Goal: Task Accomplishment & Management: Complete application form

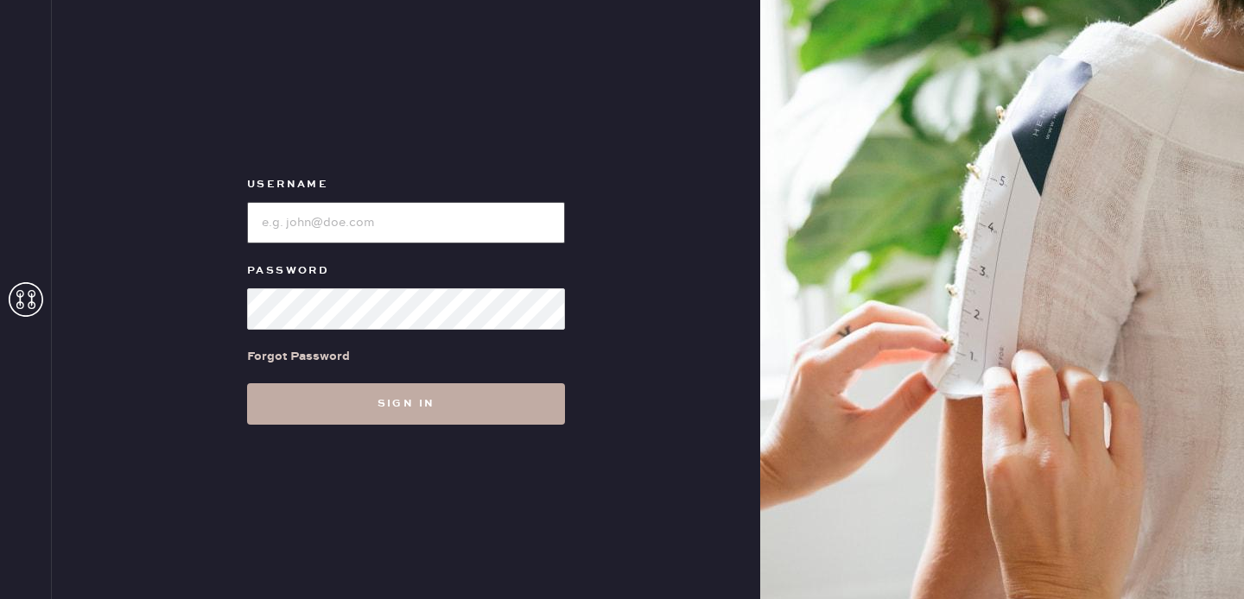
type input "[EMAIL_ADDRESS][DOMAIN_NAME]"
click at [330, 399] on button "Sign in" at bounding box center [406, 404] width 318 height 41
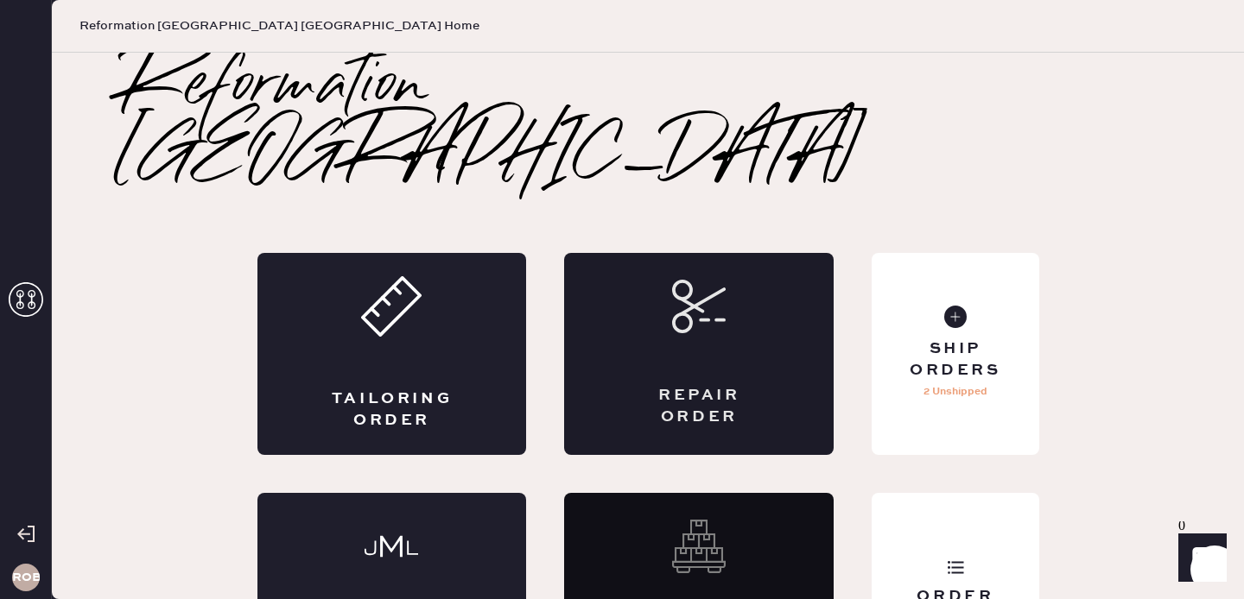
scroll to position [27, 0]
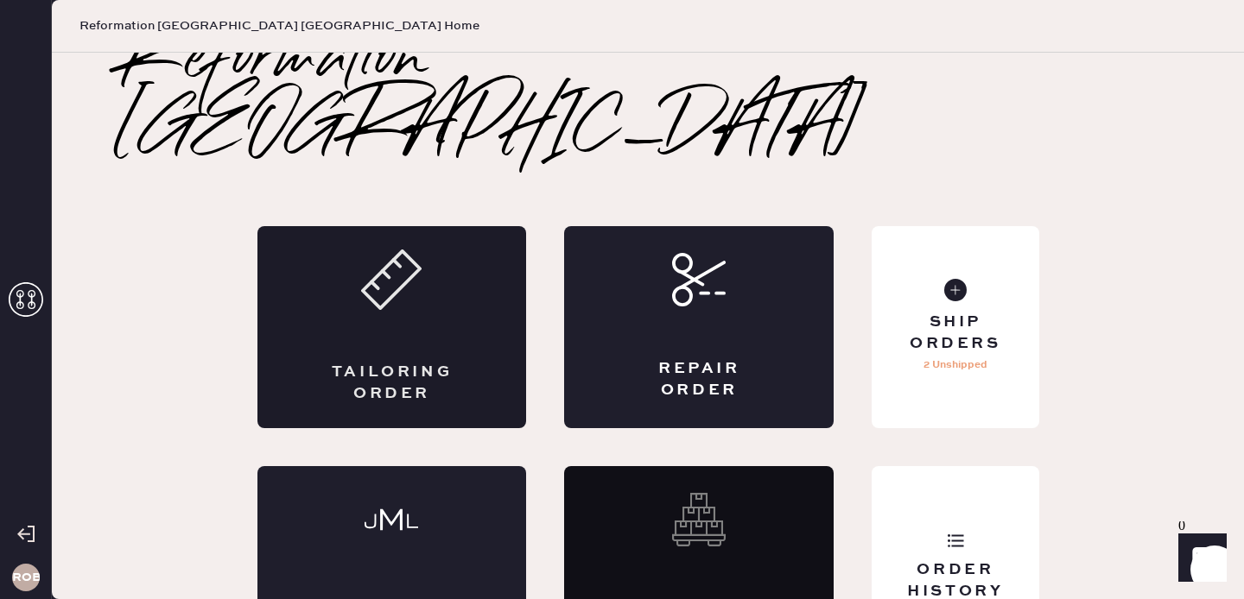
click at [461, 278] on div "Tailoring Order" at bounding box center [392, 327] width 270 height 202
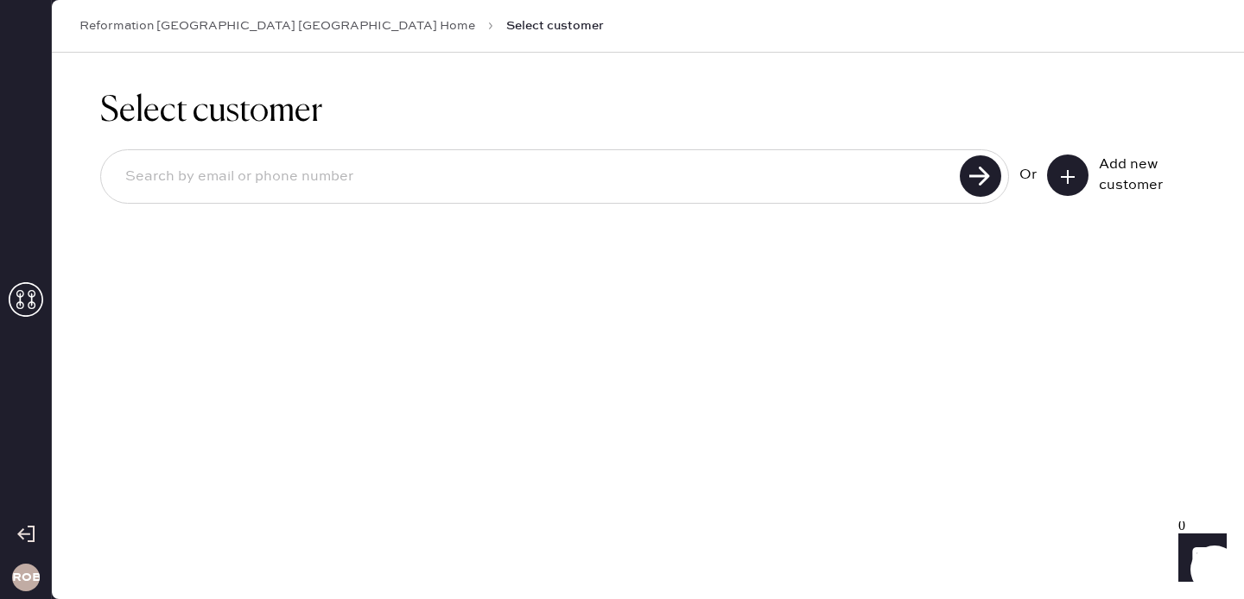
click at [726, 182] on input at bounding box center [532, 177] width 843 height 40
click at [746, 314] on div "Select customer Or Add new customer" at bounding box center [648, 326] width 1192 height 547
click at [340, 183] on input at bounding box center [532, 177] width 843 height 40
click at [189, 185] on input at bounding box center [532, 177] width 843 height 40
click at [168, 178] on input at bounding box center [532, 177] width 843 height 40
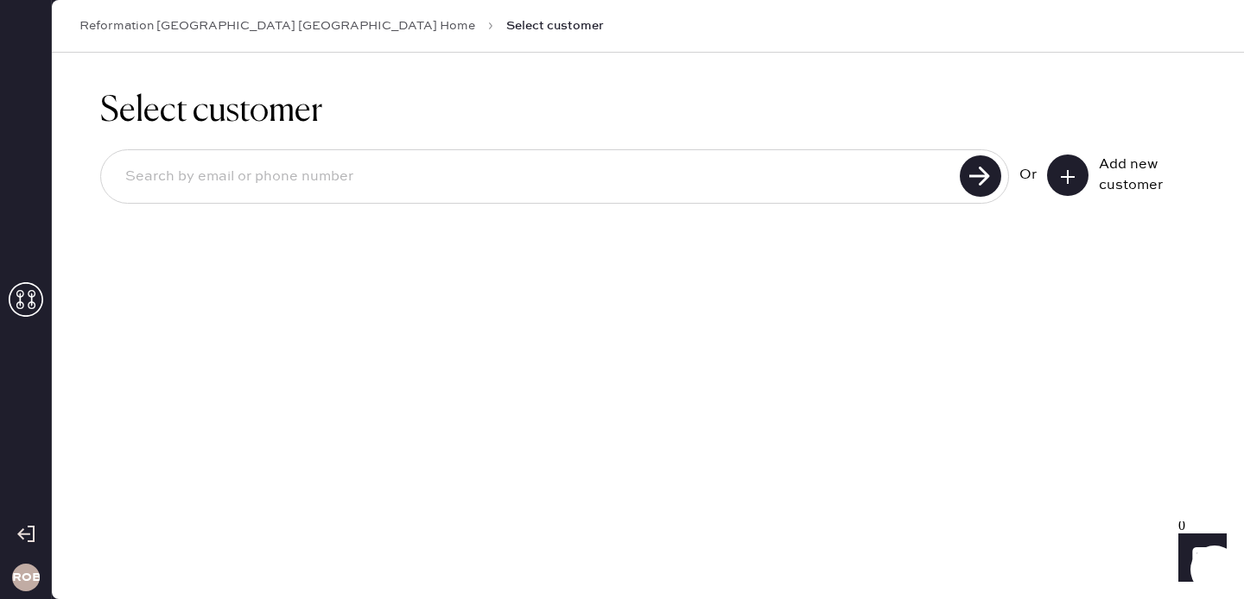
click at [155, 183] on input at bounding box center [532, 177] width 843 height 40
click at [145, 176] on input at bounding box center [532, 177] width 843 height 40
click at [159, 174] on input at bounding box center [532, 177] width 843 height 40
click at [168, 181] on input at bounding box center [532, 177] width 843 height 40
drag, startPoint x: 316, startPoint y: 164, endPoint x: 238, endPoint y: 163, distance: 77.7
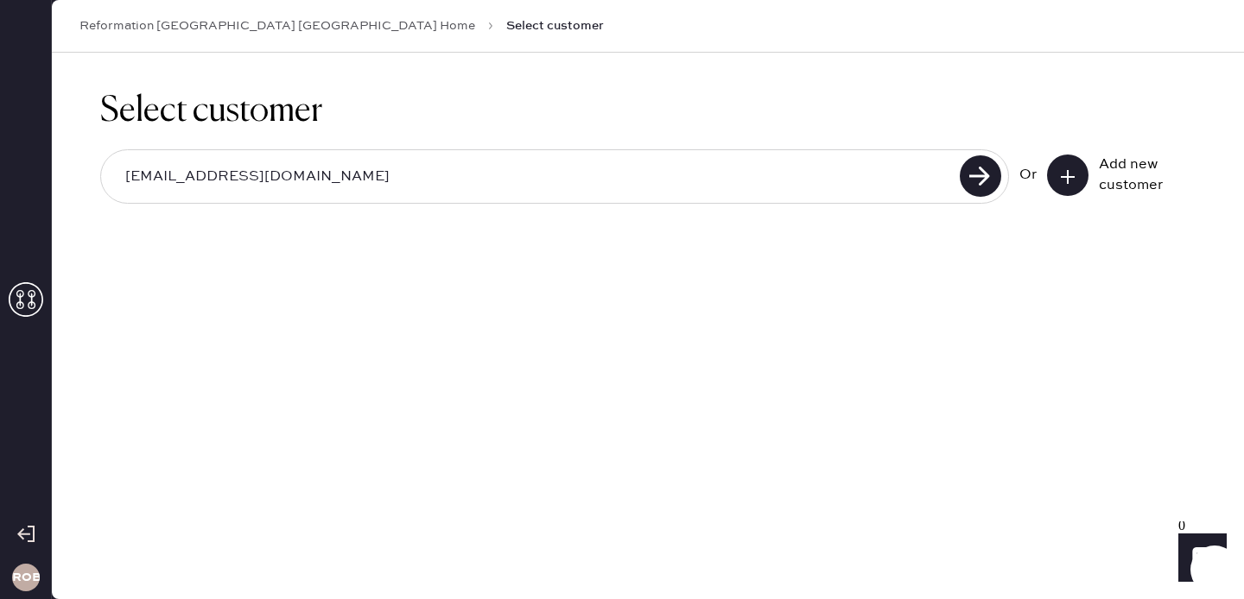
click at [238, 163] on input "[EMAIL_ADDRESS][DOMAIN_NAME]" at bounding box center [532, 177] width 843 height 40
drag, startPoint x: 305, startPoint y: 177, endPoint x: 113, endPoint y: 175, distance: 191.8
click at [113, 175] on input "[EMAIL_ADDRESS][DOMAIN_NAME]" at bounding box center [532, 177] width 843 height 40
type input "[EMAIL_ADDRESS][DOMAIN_NAME]"
click at [1005, 180] on div "[EMAIL_ADDRESS][DOMAIN_NAME]" at bounding box center [554, 176] width 909 height 54
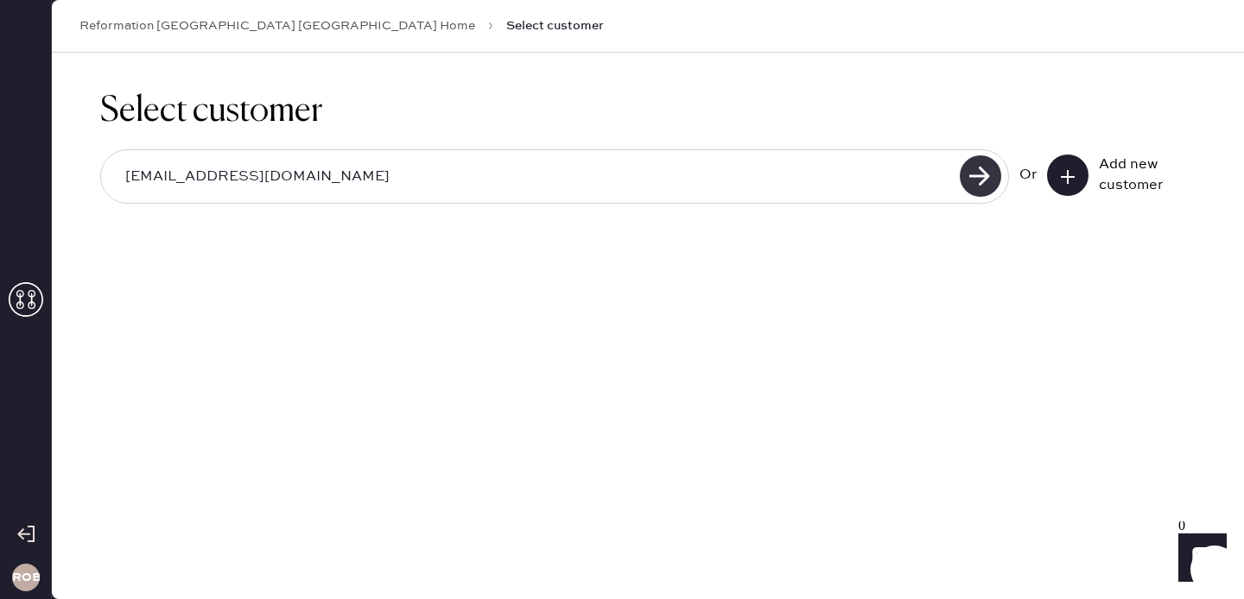
click at [988, 180] on use at bounding box center [980, 175] width 41 height 41
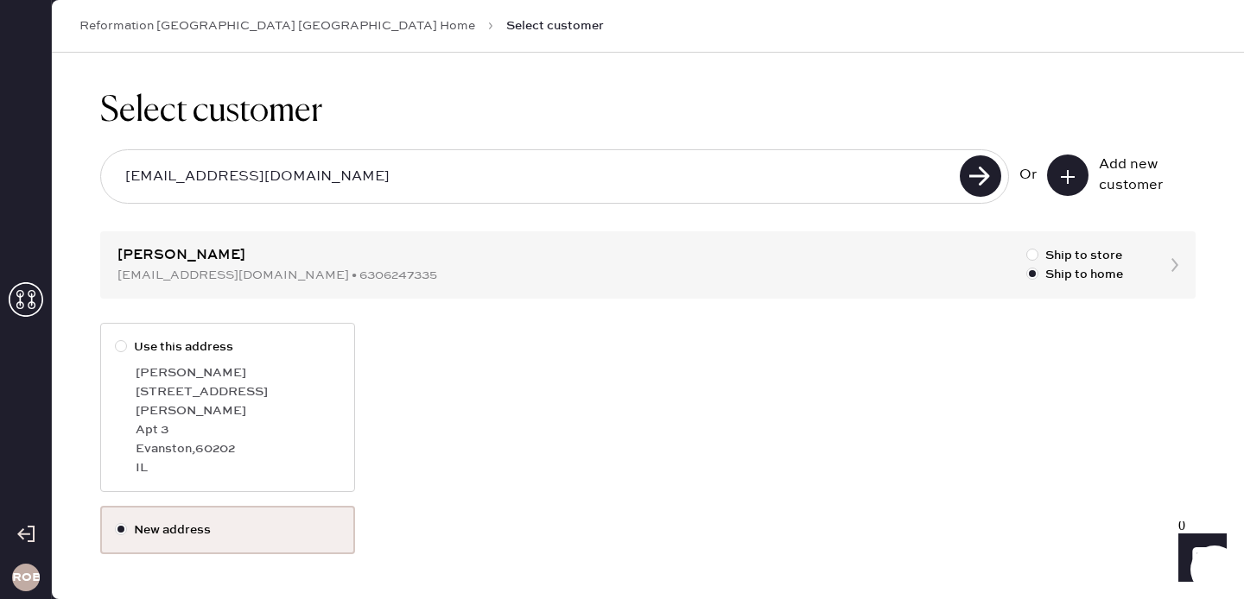
click at [199, 364] on div "[PERSON_NAME]" at bounding box center [238, 373] width 205 height 19
click at [116, 339] on input "Use this address" at bounding box center [115, 338] width 1 height 1
radio input "true"
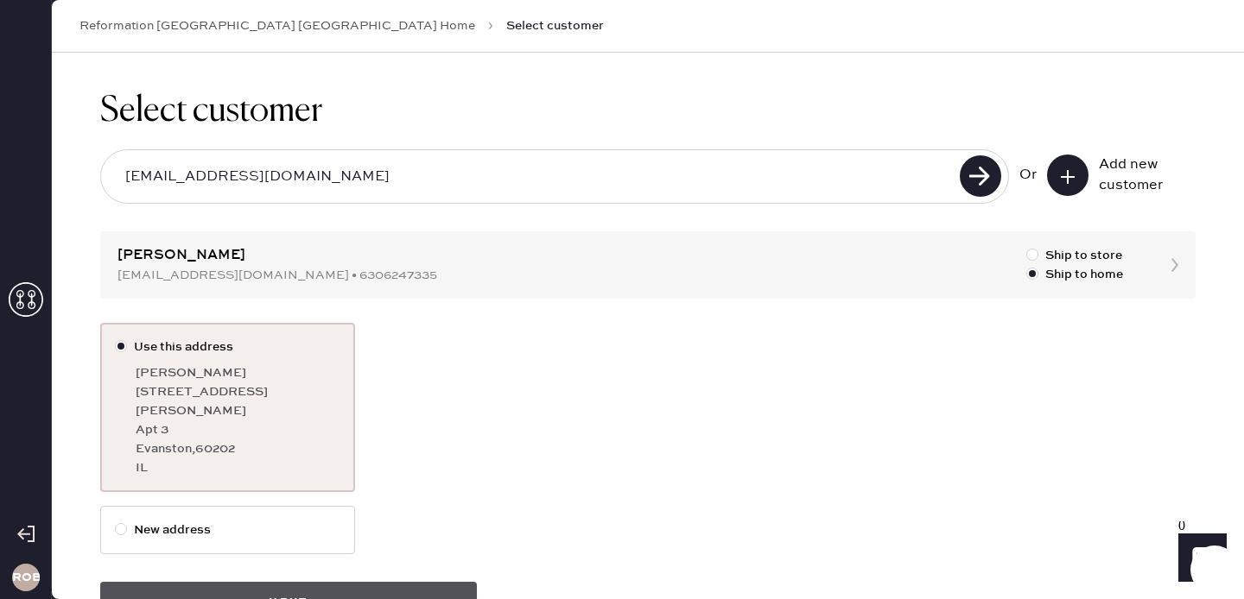
click at [329, 582] on button "Next" at bounding box center [288, 602] width 377 height 41
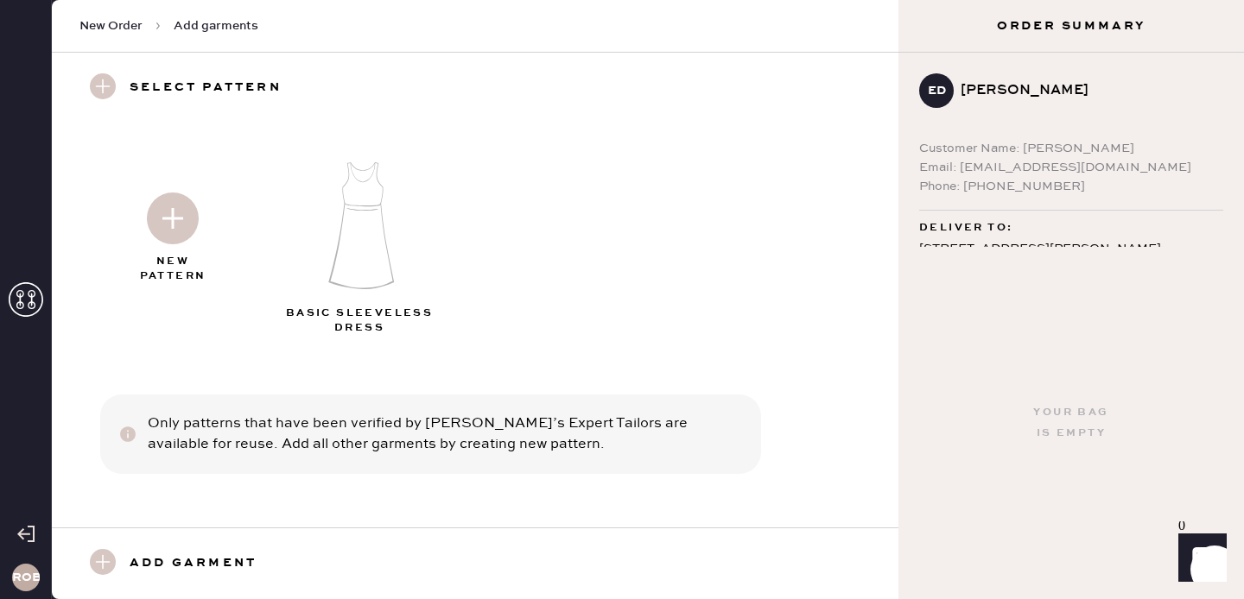
scroll to position [84, 0]
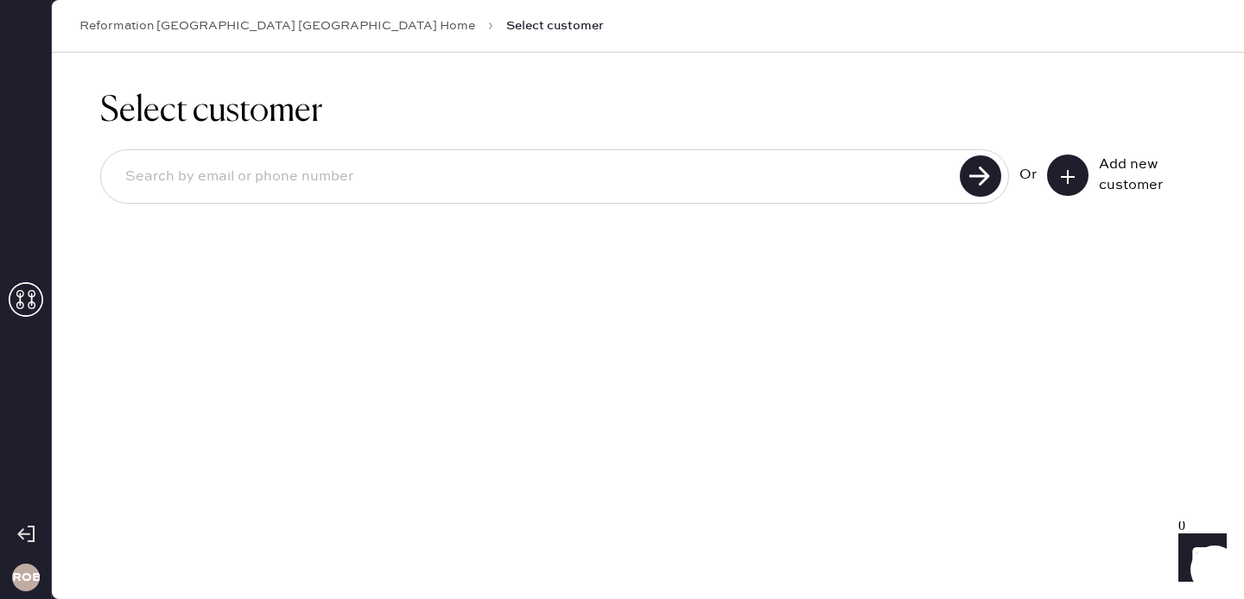
click at [492, 186] on input at bounding box center [532, 177] width 843 height 40
paste input "[EMAIL_ADDRESS][DOMAIN_NAME]"
type input "[EMAIL_ADDRESS][DOMAIN_NAME]"
click at [972, 186] on use at bounding box center [980, 175] width 41 height 41
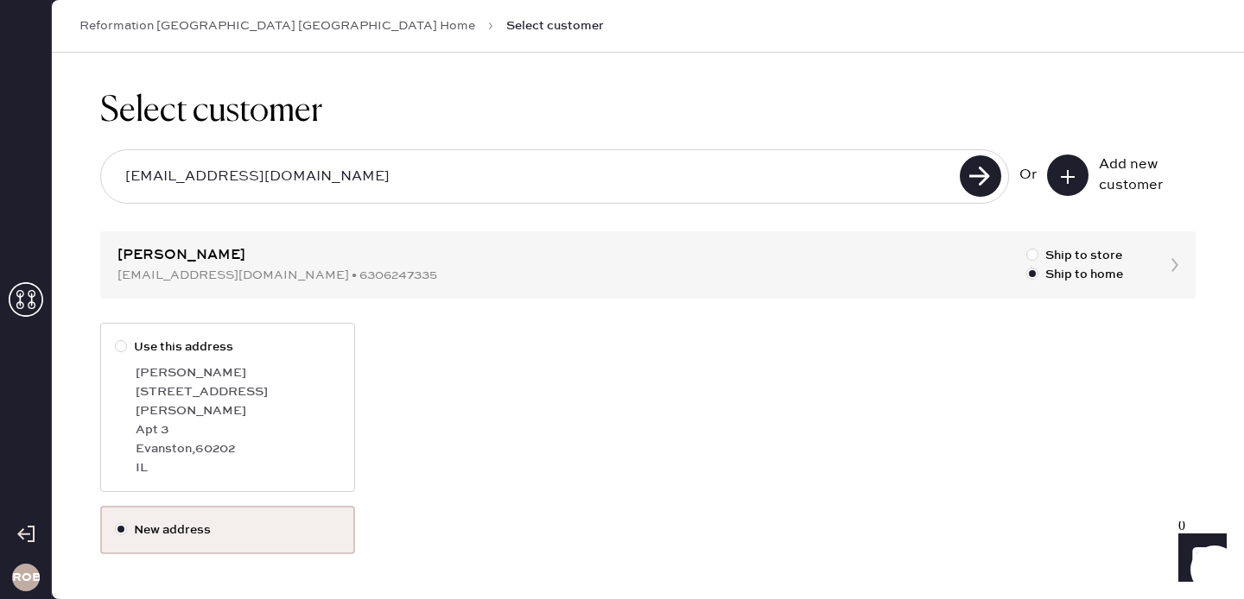
click at [169, 521] on label "New address" at bounding box center [227, 530] width 225 height 19
click at [116, 521] on input "New address" at bounding box center [115, 521] width 1 height 1
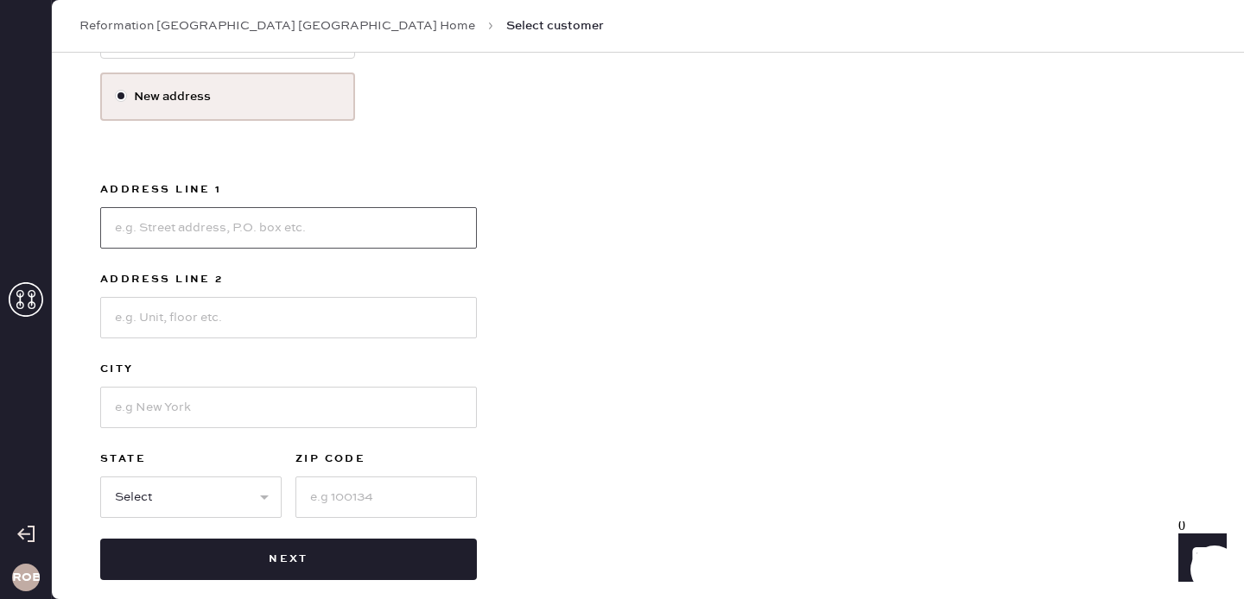
click at [245, 207] on input at bounding box center [288, 227] width 377 height 41
click at [257, 214] on input at bounding box center [288, 227] width 377 height 41
click at [259, 215] on input at bounding box center [288, 227] width 377 height 41
type input "[STREET_ADDRESS]"
click at [194, 387] on input at bounding box center [288, 407] width 377 height 41
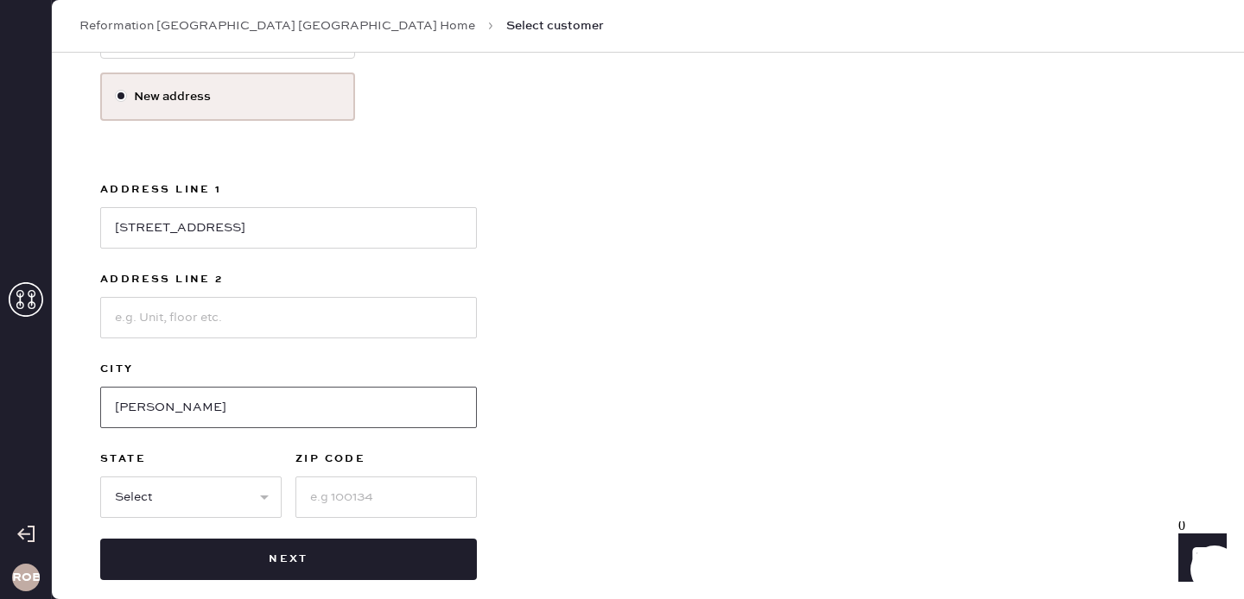
type input "[PERSON_NAME]"
click at [175, 477] on select "Select AK AL AR AZ CA CO CT [GEOGRAPHIC_DATA] DE FL [GEOGRAPHIC_DATA] HI [GEOGR…" at bounding box center [190, 497] width 181 height 41
select select "IN"
click at [100, 477] on select "Select AK AL AR AZ CA CO CT [GEOGRAPHIC_DATA] DE FL [GEOGRAPHIC_DATA] HI [GEOGR…" at bounding box center [190, 497] width 181 height 41
click at [349, 479] on input at bounding box center [385, 497] width 181 height 41
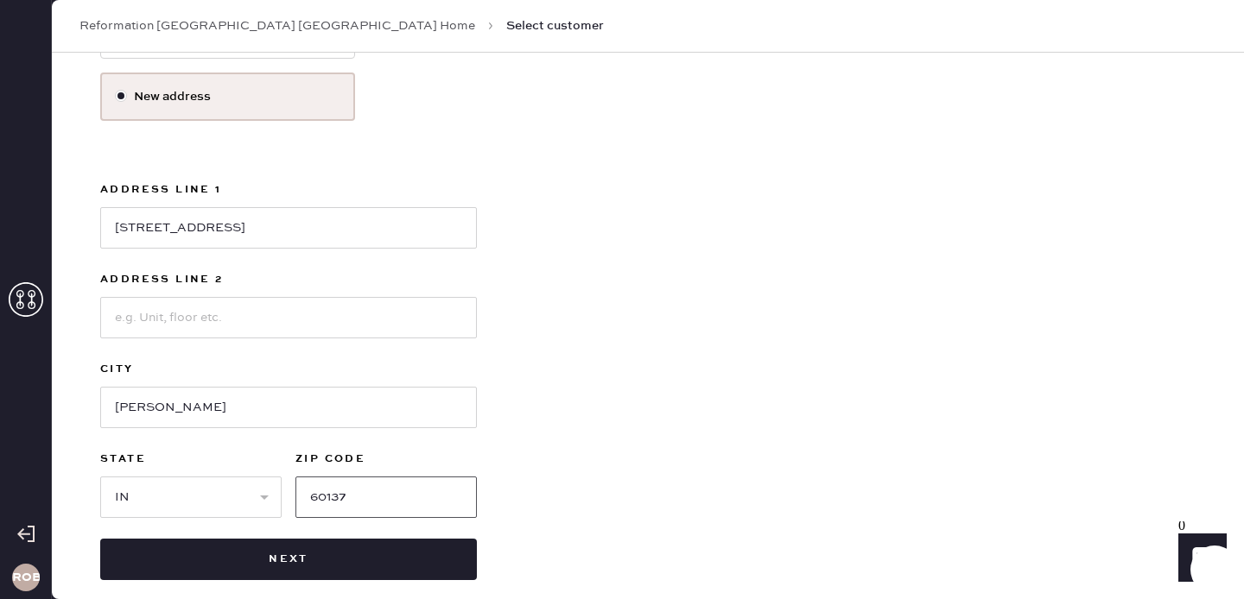
type input "60137"
click at [590, 339] on div "Use this address [PERSON_NAME] [STREET_ADDRESS][PERSON_NAME] New address Addres…" at bounding box center [647, 234] width 1095 height 691
click at [260, 481] on select "Select AK AL AR AZ CA CO CT [GEOGRAPHIC_DATA] DE FL [GEOGRAPHIC_DATA] HI [GEOGR…" at bounding box center [190, 497] width 181 height 41
select select "IL"
click at [100, 477] on select "Select AK AL AR AZ CA CO CT [GEOGRAPHIC_DATA] DE FL [GEOGRAPHIC_DATA] HI [GEOGR…" at bounding box center [190, 497] width 181 height 41
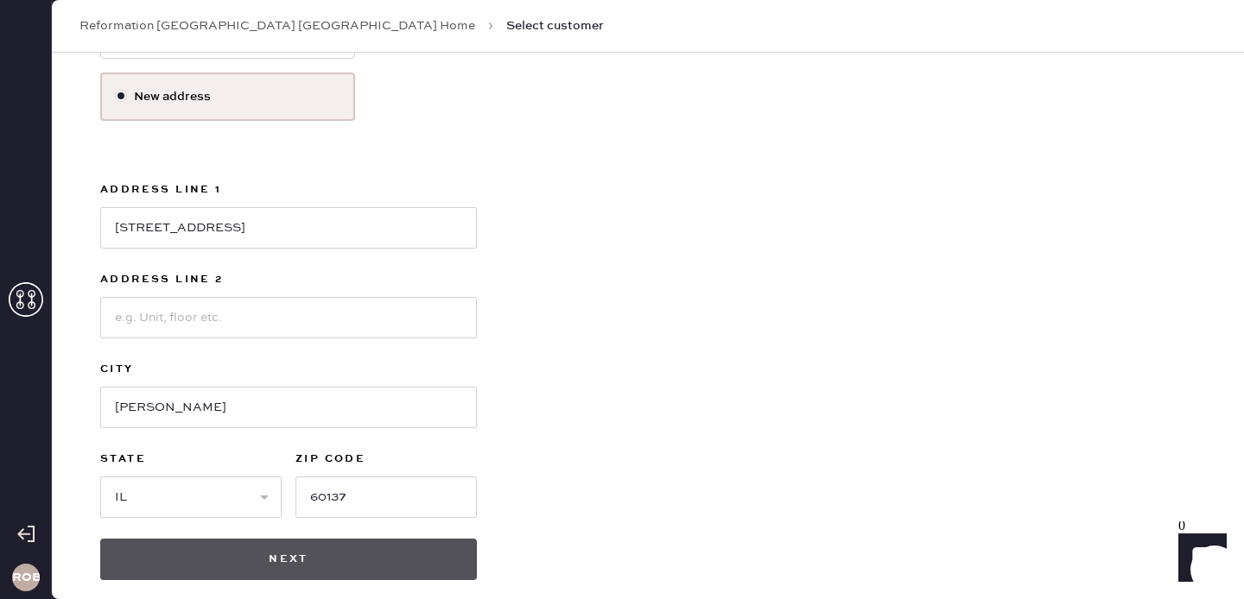
click at [300, 539] on button "Next" at bounding box center [288, 559] width 377 height 41
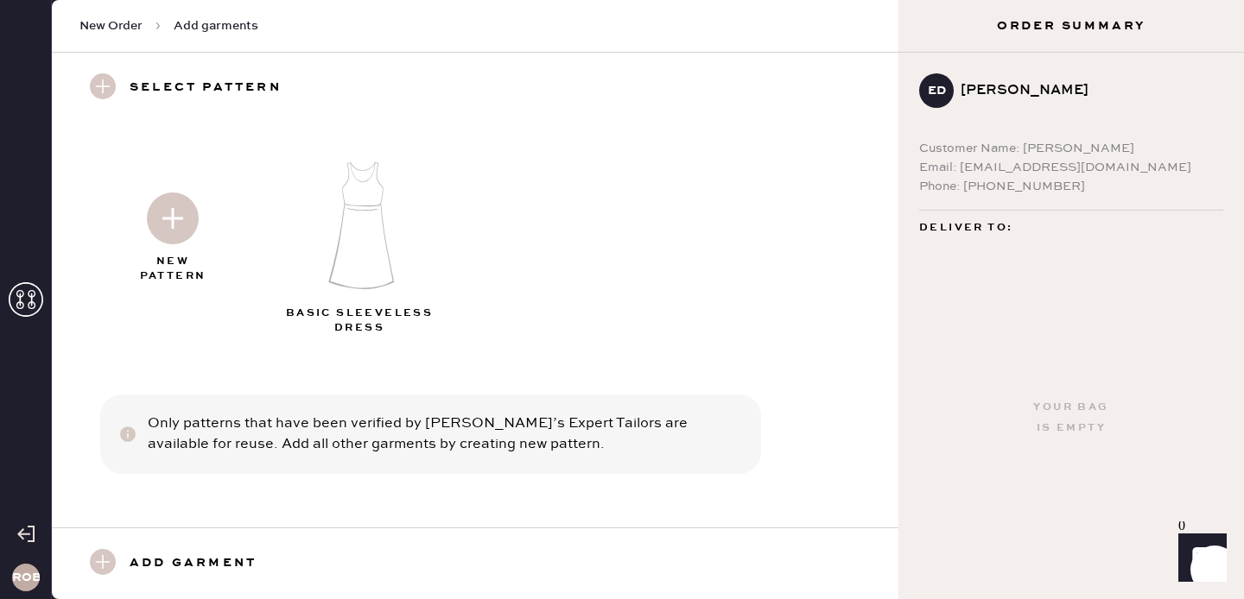
click at [160, 211] on img at bounding box center [173, 219] width 52 height 52
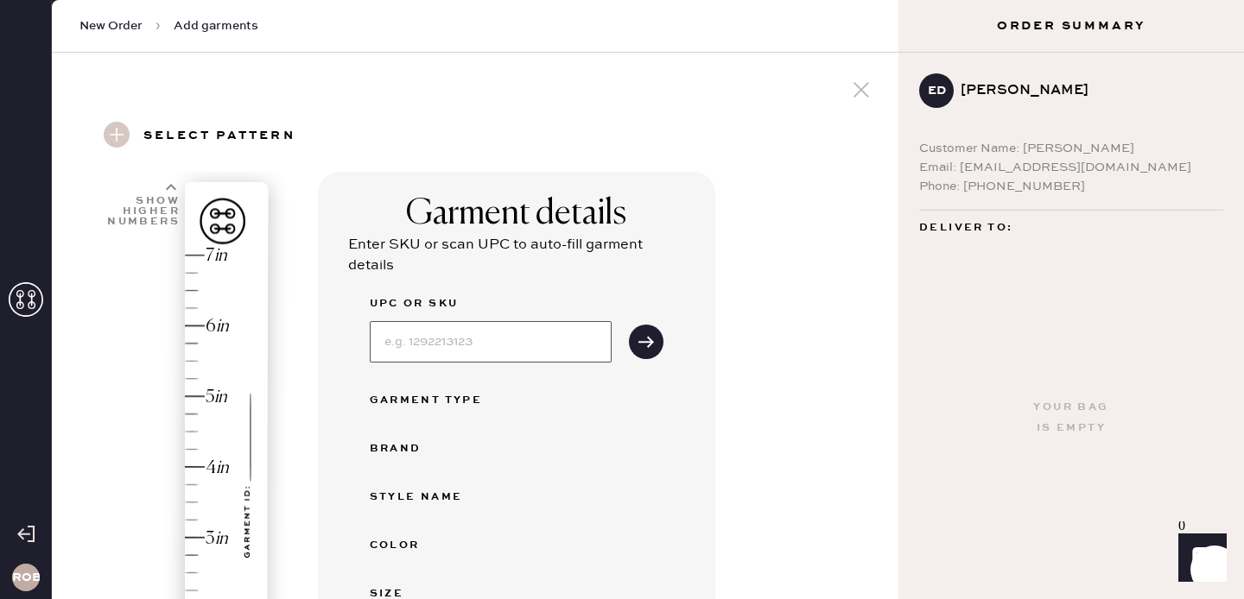
click at [426, 347] on input at bounding box center [491, 341] width 242 height 41
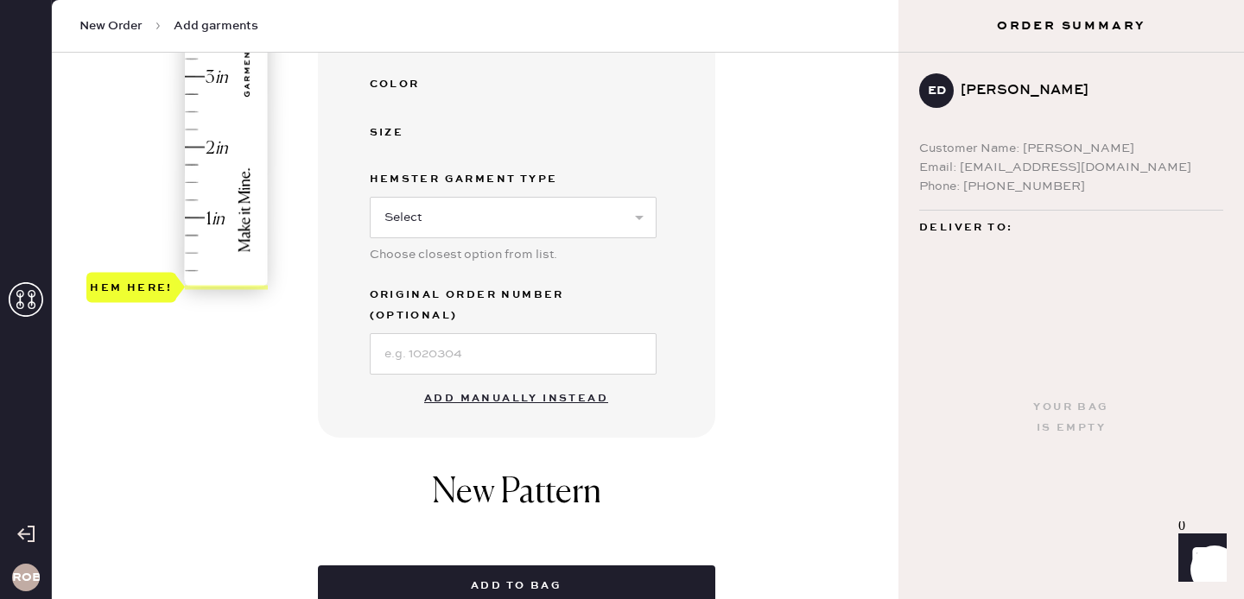
scroll to position [446, 0]
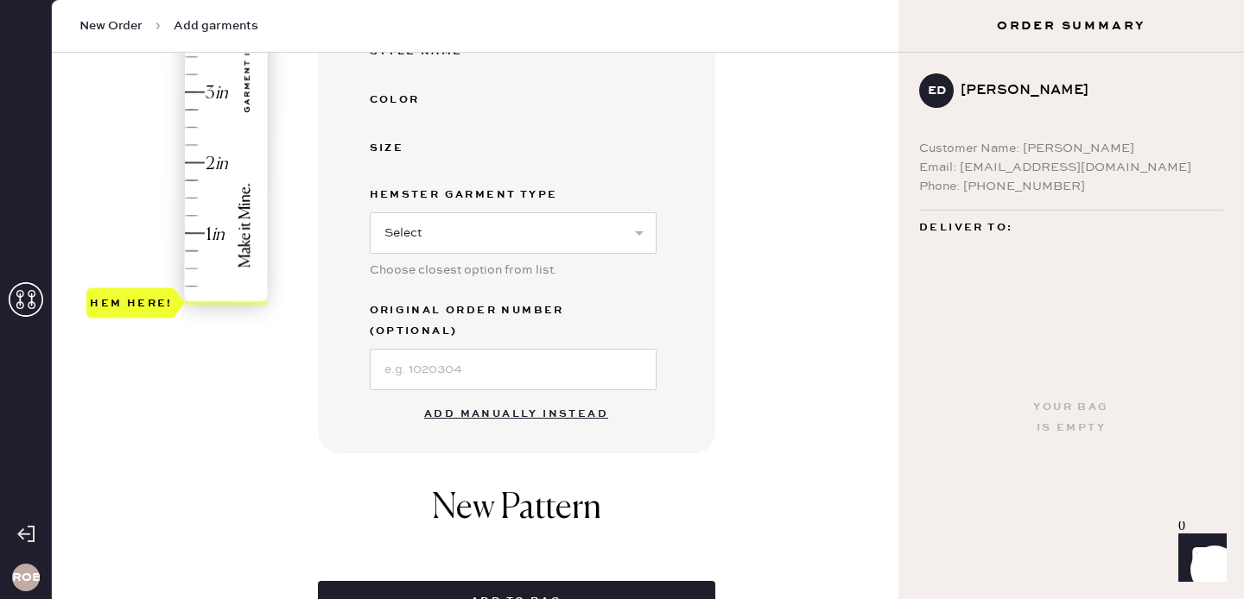
click at [432, 398] on button "Add manually instead" at bounding box center [516, 414] width 205 height 35
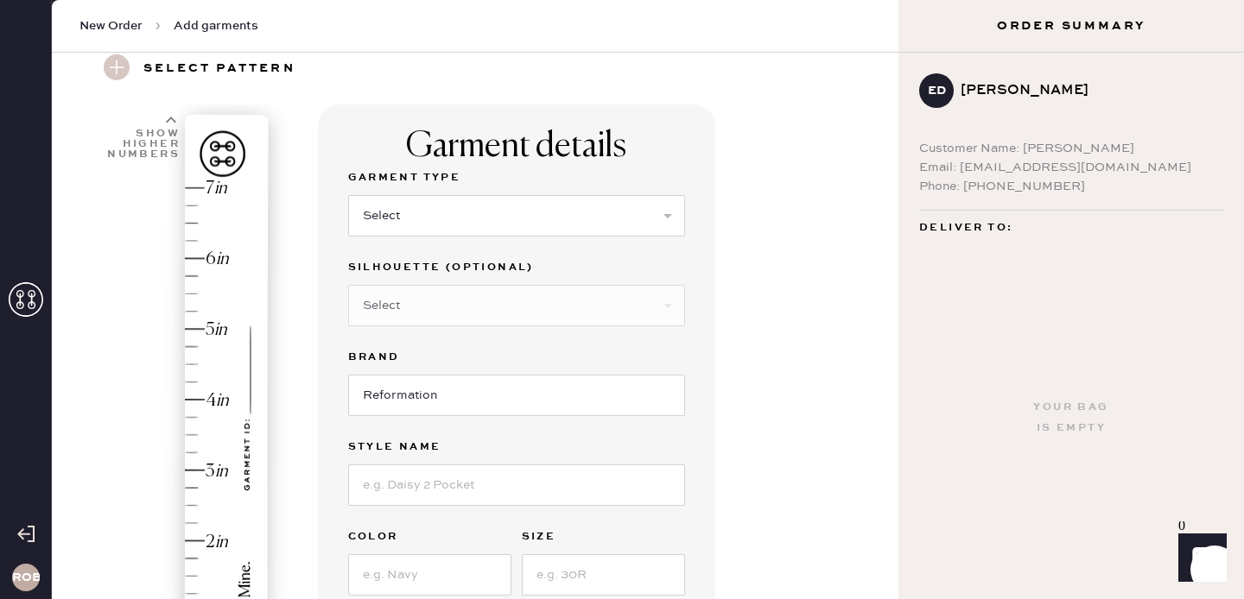
scroll to position [0, 0]
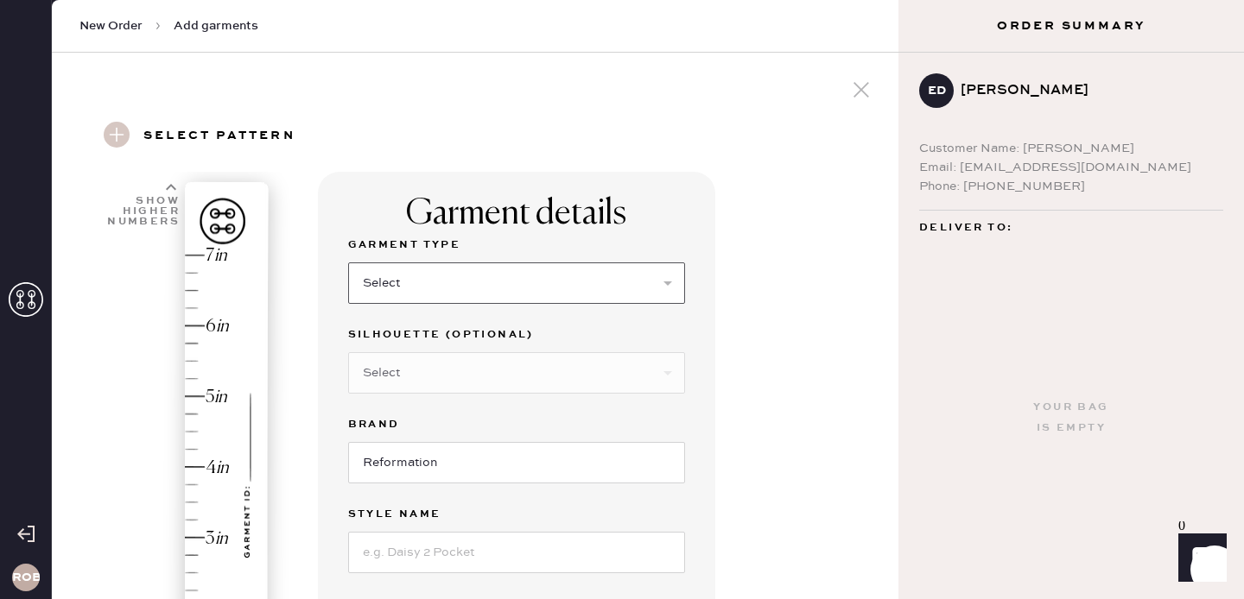
click at [427, 277] on select "Select Basic Skirt Jeans Leggings Pants Shorts Basic Sleeved Dress Basic Sleeve…" at bounding box center [516, 283] width 337 height 41
select select "6"
click at [348, 263] on select "Select Basic Skirt Jeans Leggings Pants Shorts Basic Sleeved Dress Basic Sleeve…" at bounding box center [516, 283] width 337 height 41
click at [404, 380] on select "Select Maxi Dress Midi Dress Mini Dress Other" at bounding box center [516, 372] width 337 height 41
select select "39"
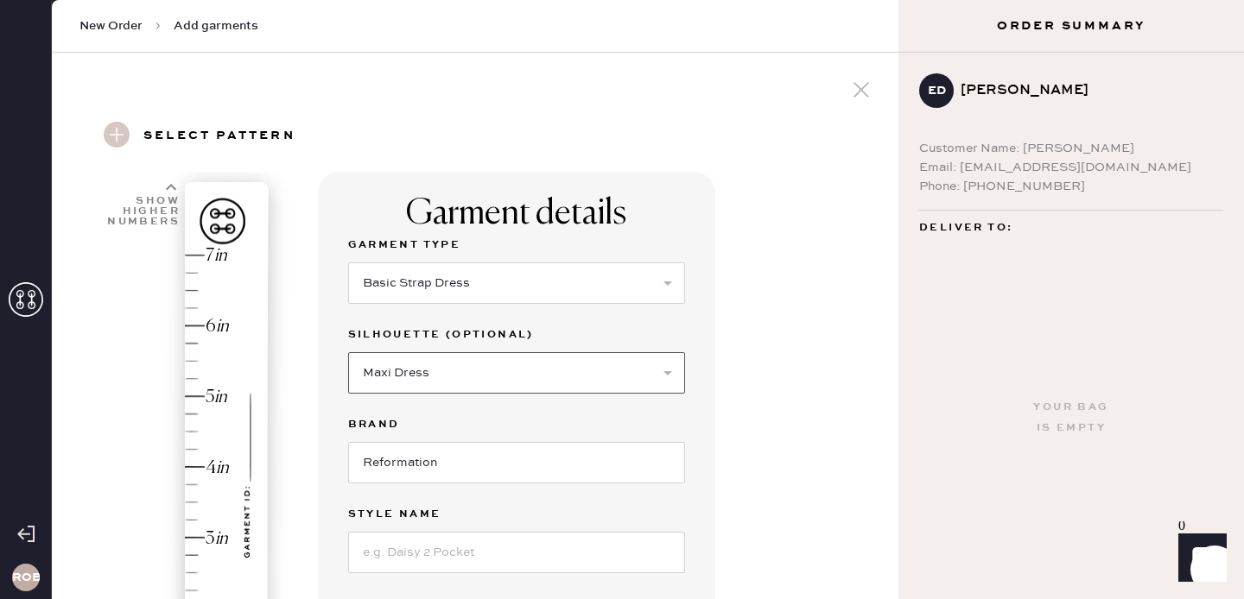
click at [348, 352] on select "Select Maxi Dress Midi Dress Mini Dress Other" at bounding box center [516, 372] width 337 height 41
click at [403, 467] on input "Reformation" at bounding box center [516, 462] width 337 height 41
click at [406, 553] on input at bounding box center [516, 552] width 337 height 41
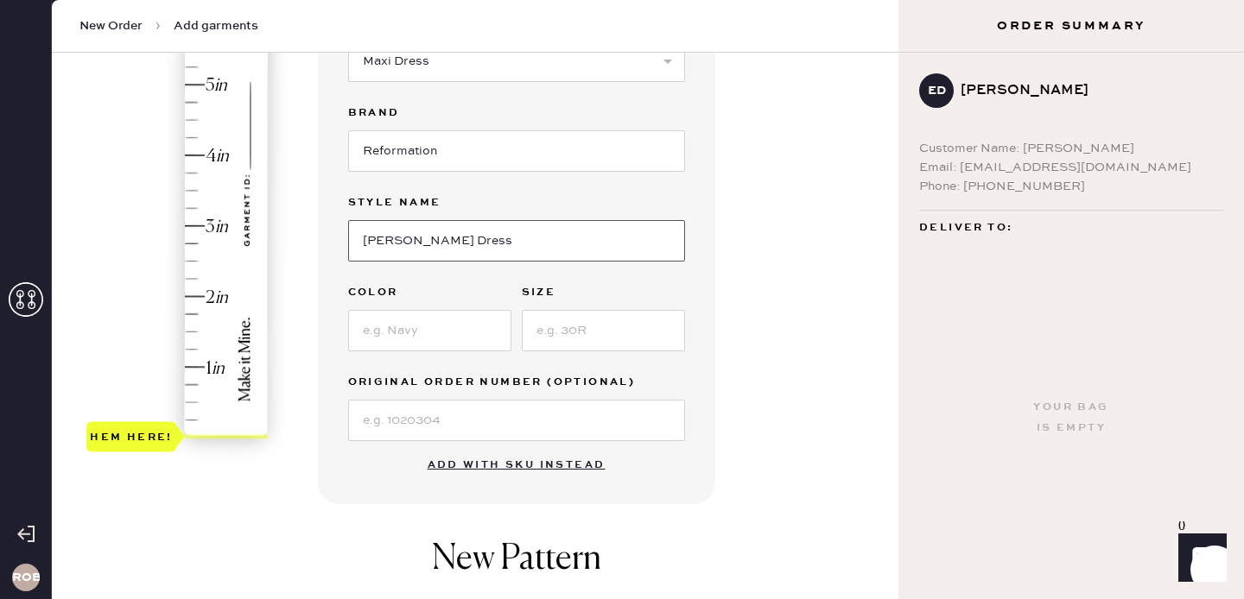
scroll to position [315, 0]
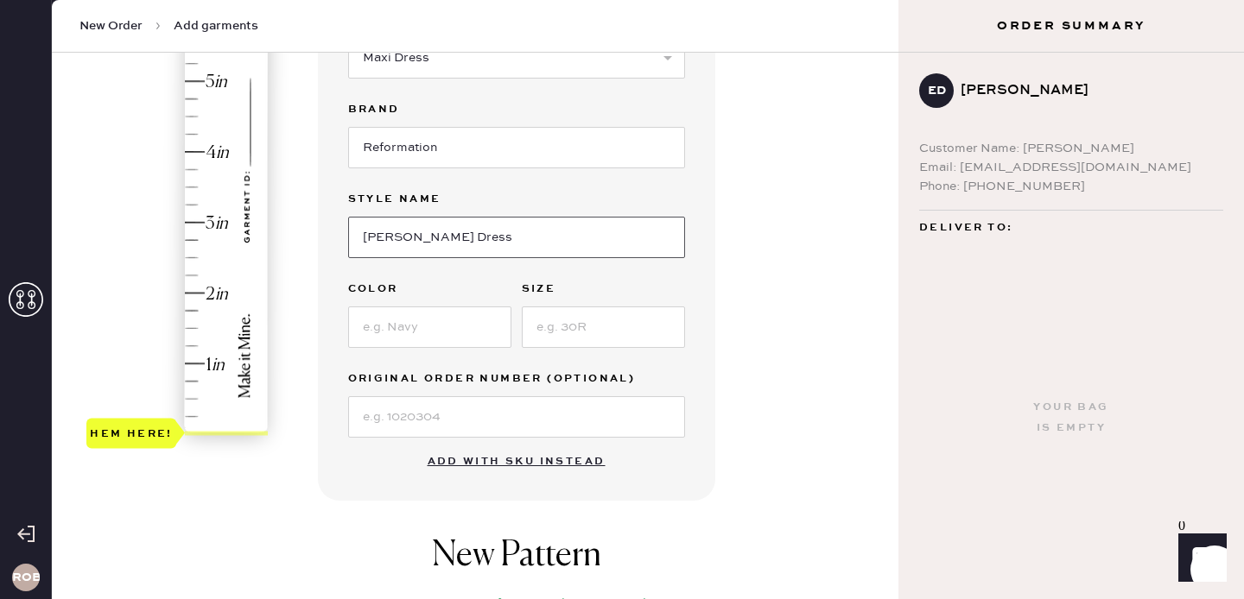
type input "[PERSON_NAME] Dress"
click at [426, 337] on input at bounding box center [429, 327] width 163 height 41
click at [529, 337] on input at bounding box center [603, 327] width 163 height 41
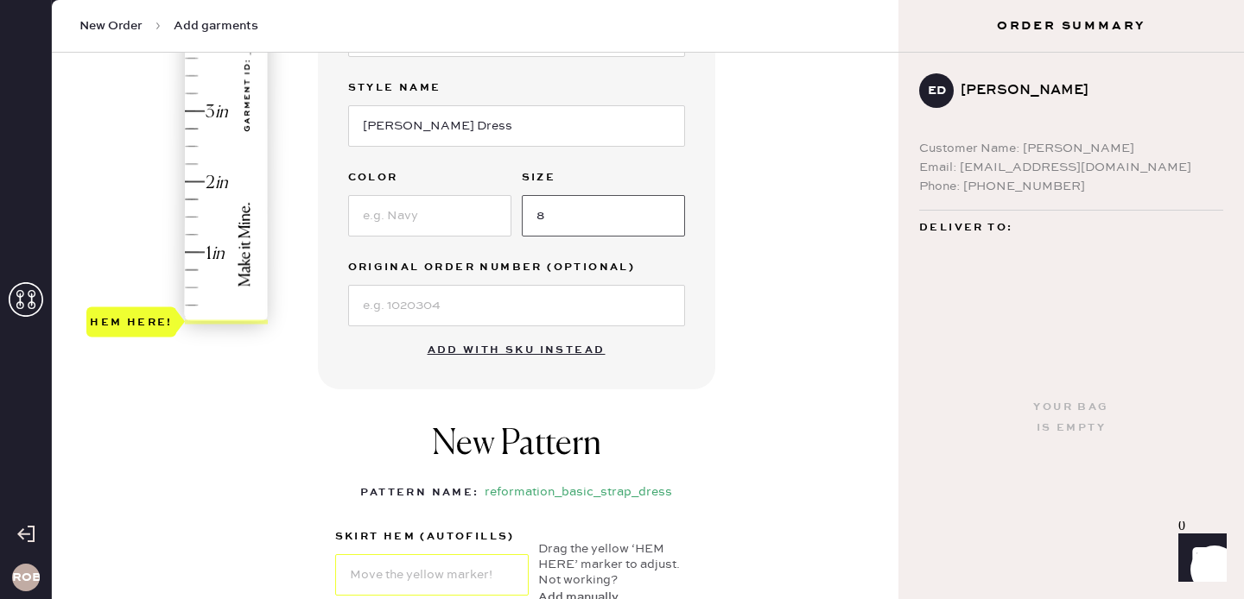
scroll to position [426, 0]
type input "8"
type input "0.5"
click at [186, 286] on div "Hem here!" at bounding box center [178, 77] width 184 height 510
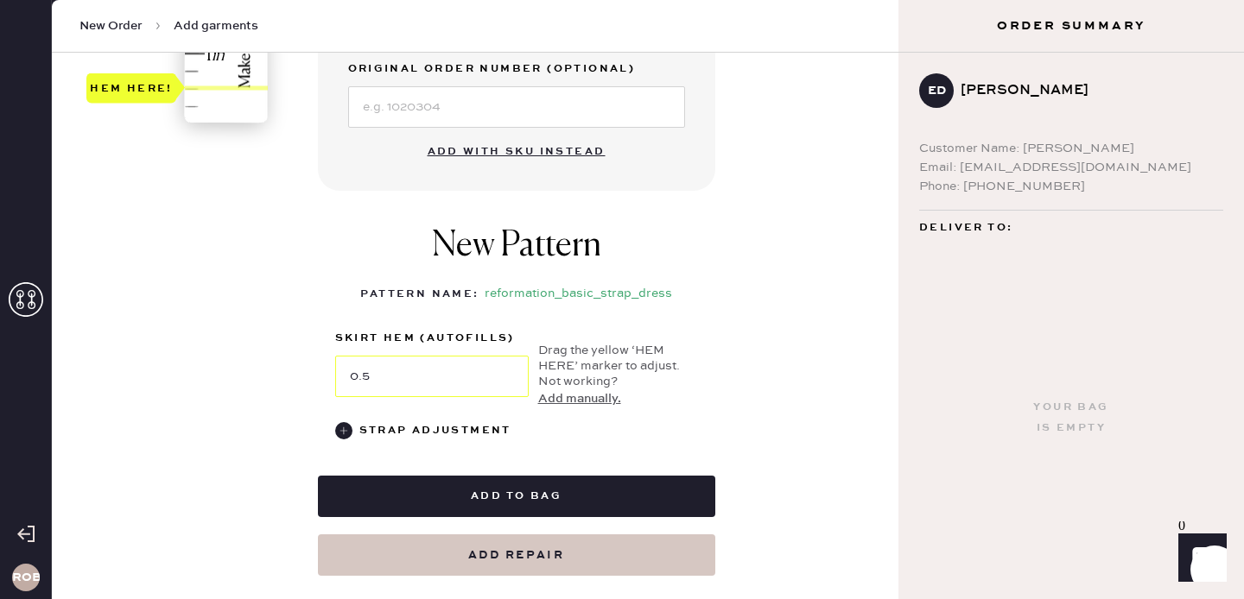
scroll to position [720, 0]
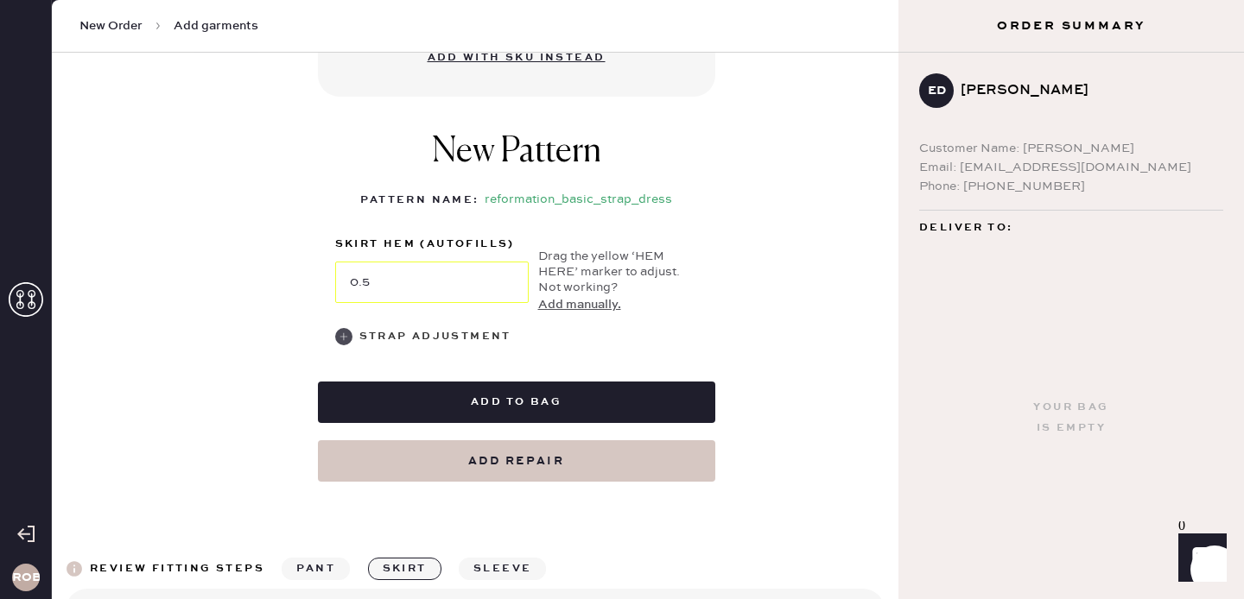
click at [405, 333] on div "Strap Adjustment" at bounding box center [435, 337] width 152 height 21
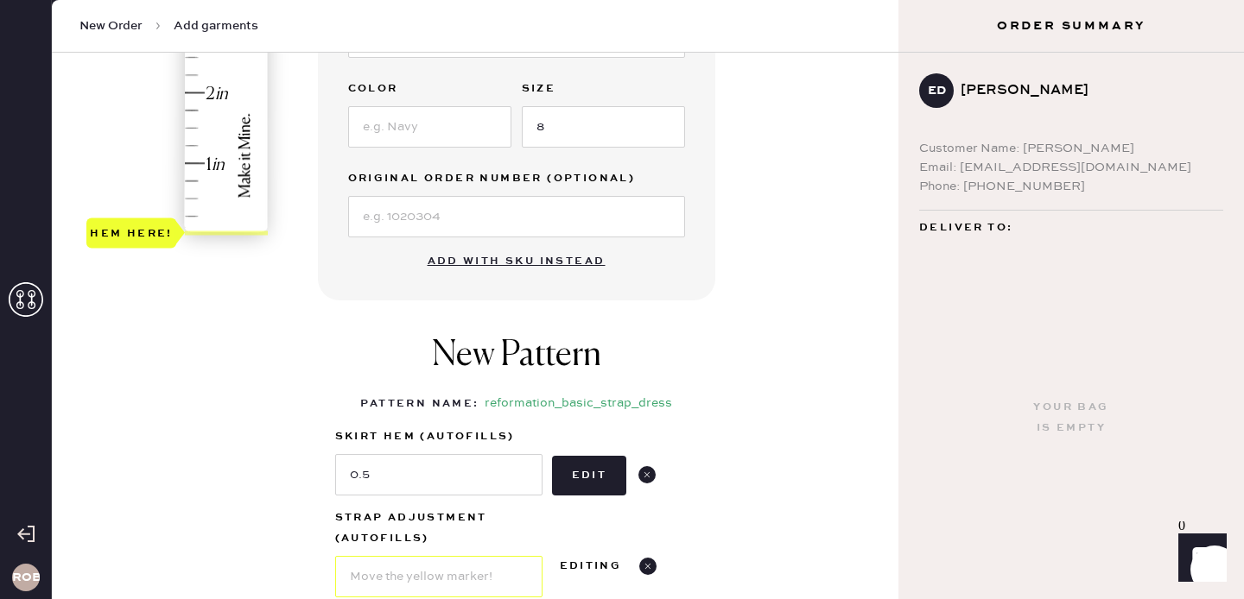
scroll to position [454, 0]
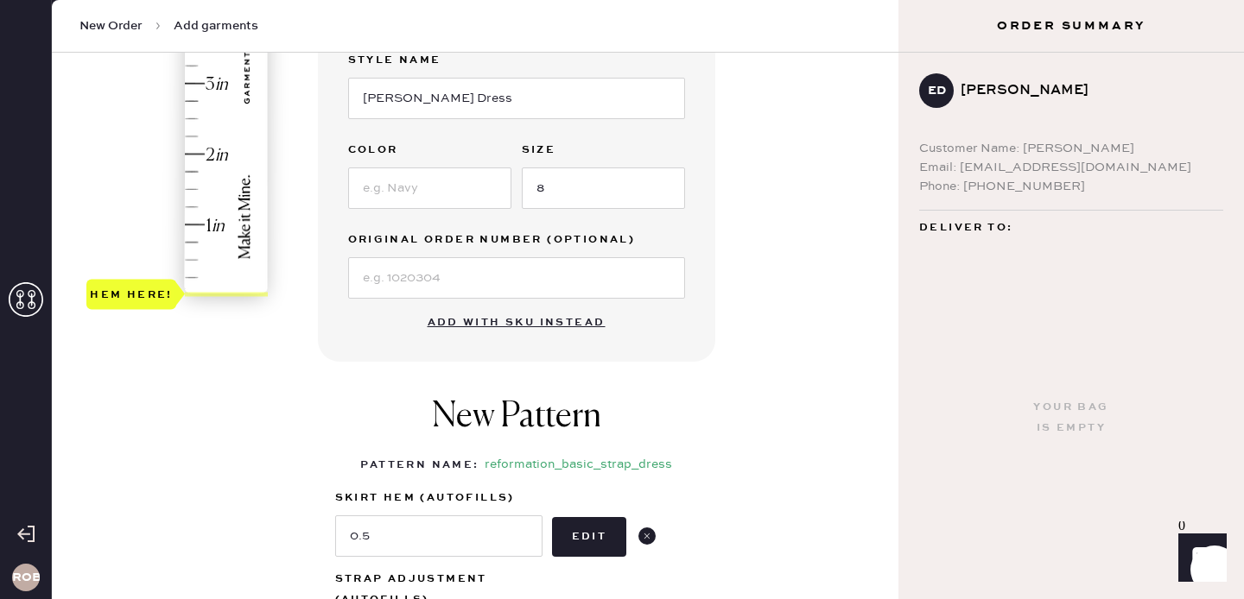
type input "1.5"
click at [192, 192] on div "Hem here!" at bounding box center [178, 49] width 184 height 510
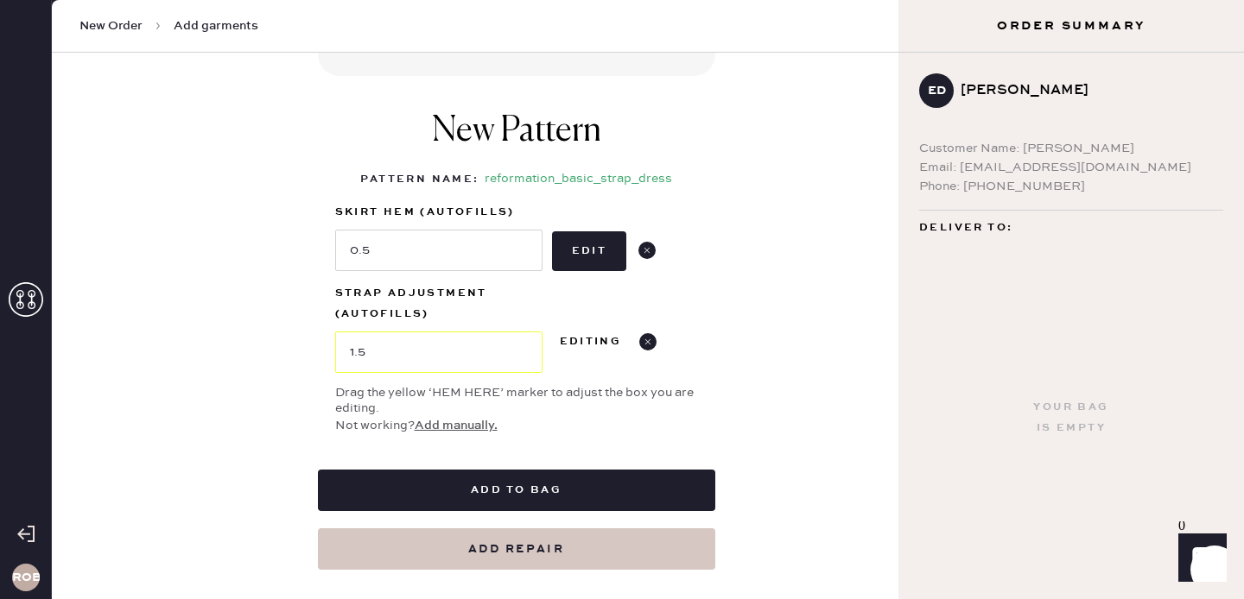
scroll to position [749, 0]
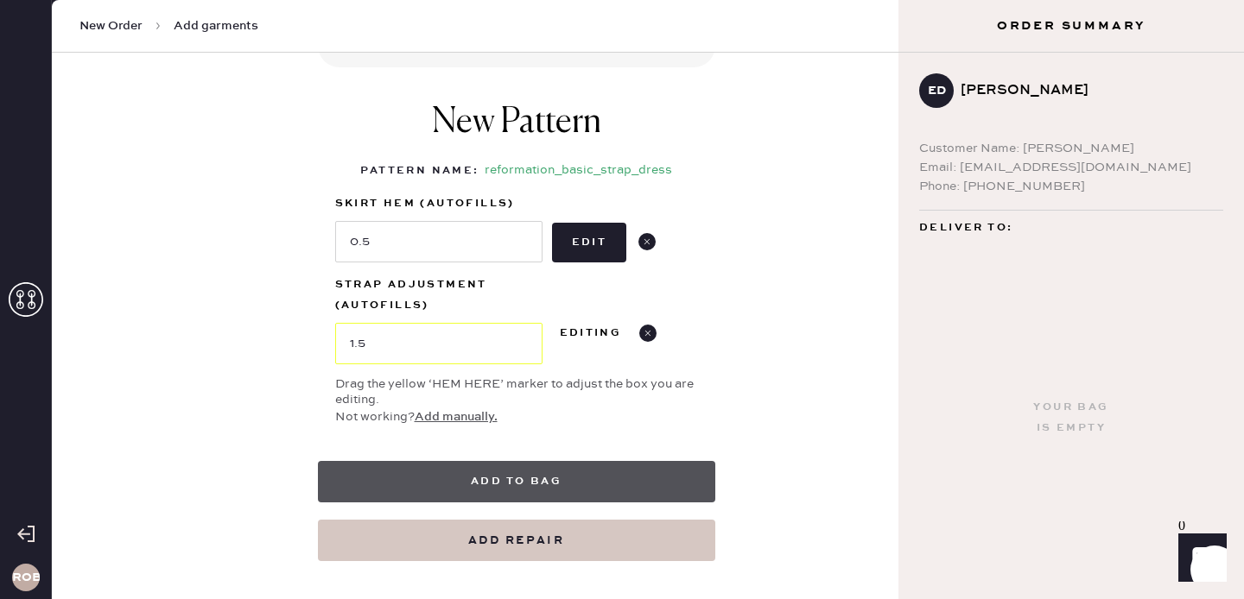
click at [523, 480] on button "Add to bag" at bounding box center [516, 481] width 397 height 41
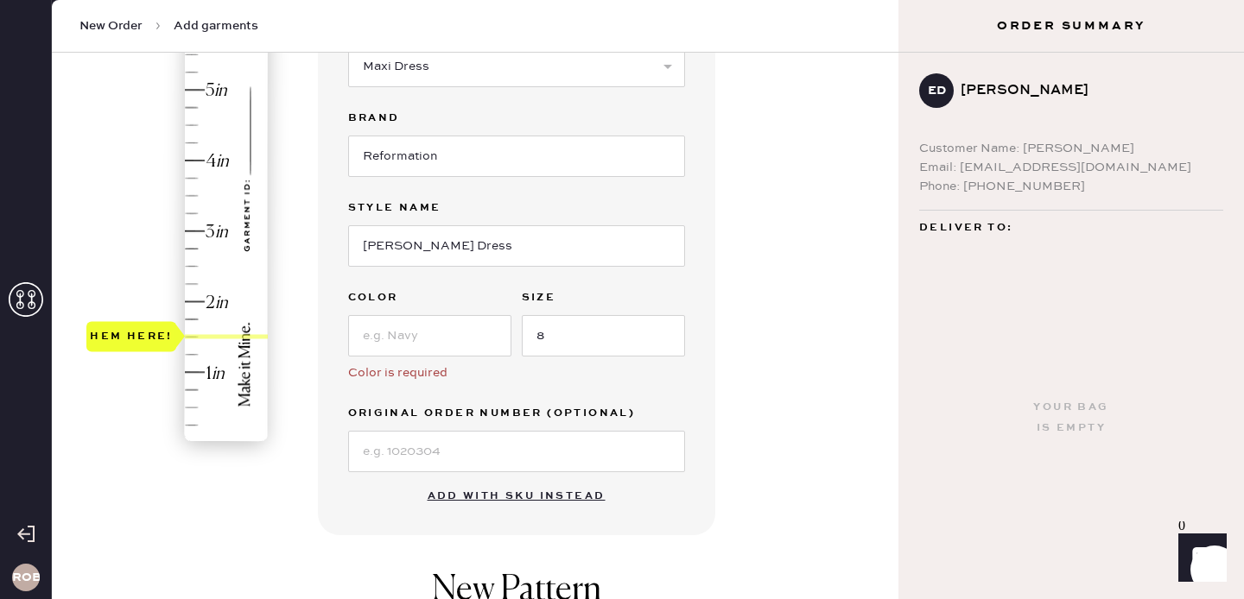
scroll to position [299, 0]
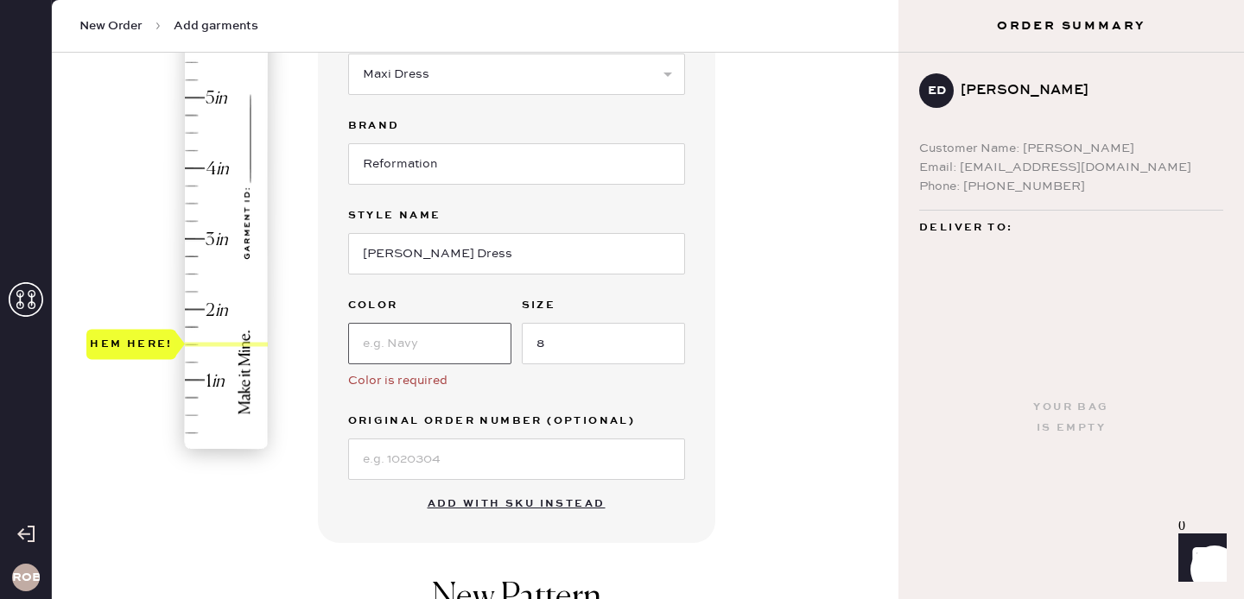
click at [437, 350] on input at bounding box center [429, 343] width 163 height 41
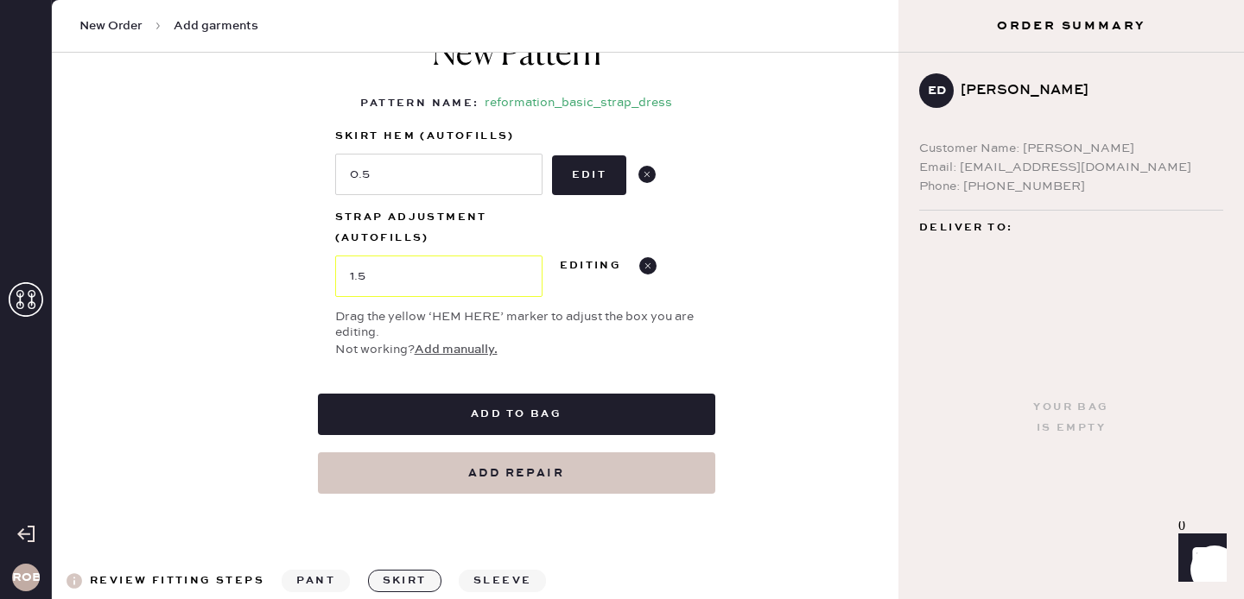
scroll to position [847, 0]
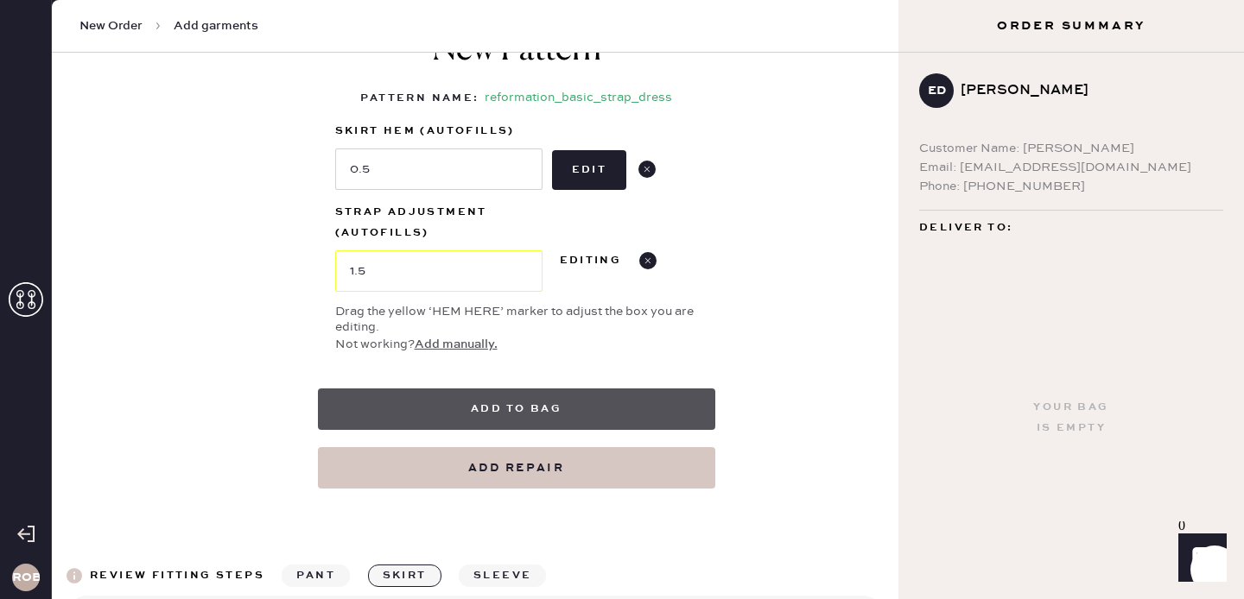
type input "Blur"
click at [483, 408] on button "Add to bag" at bounding box center [516, 409] width 397 height 41
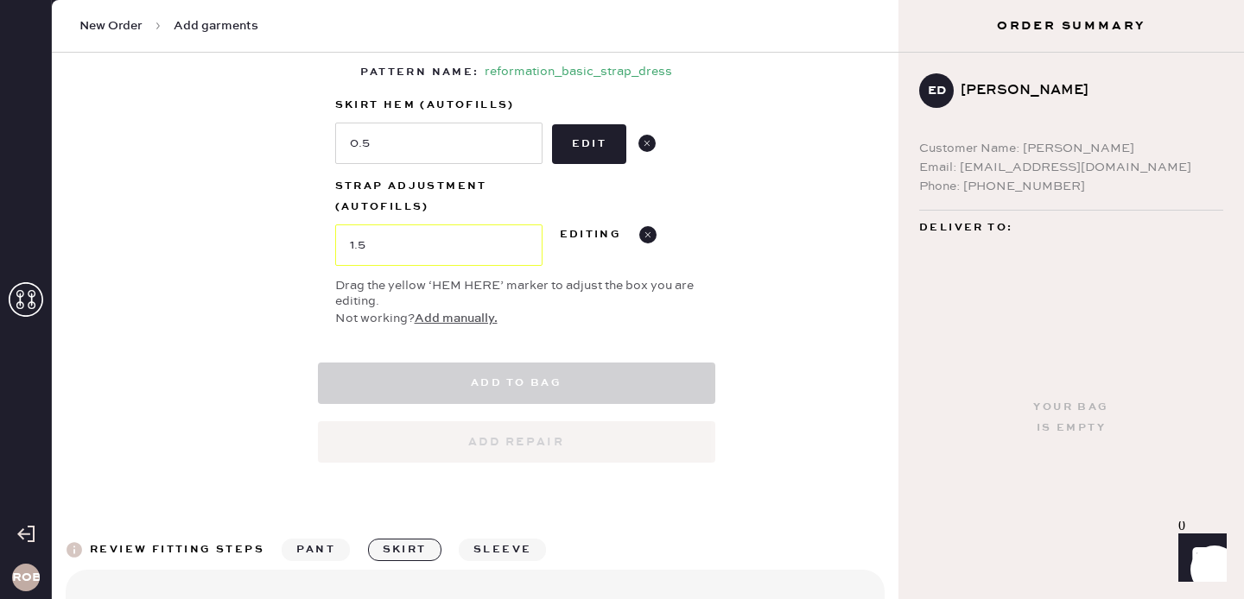
select select "6"
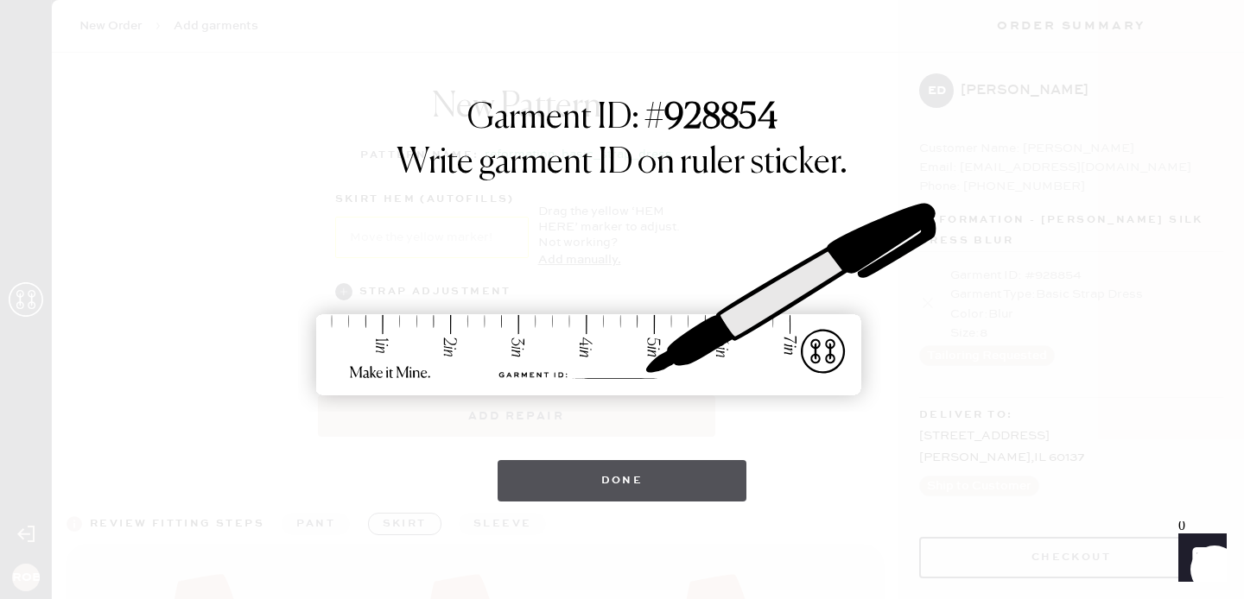
click at [671, 464] on button "Done" at bounding box center [623, 480] width 250 height 41
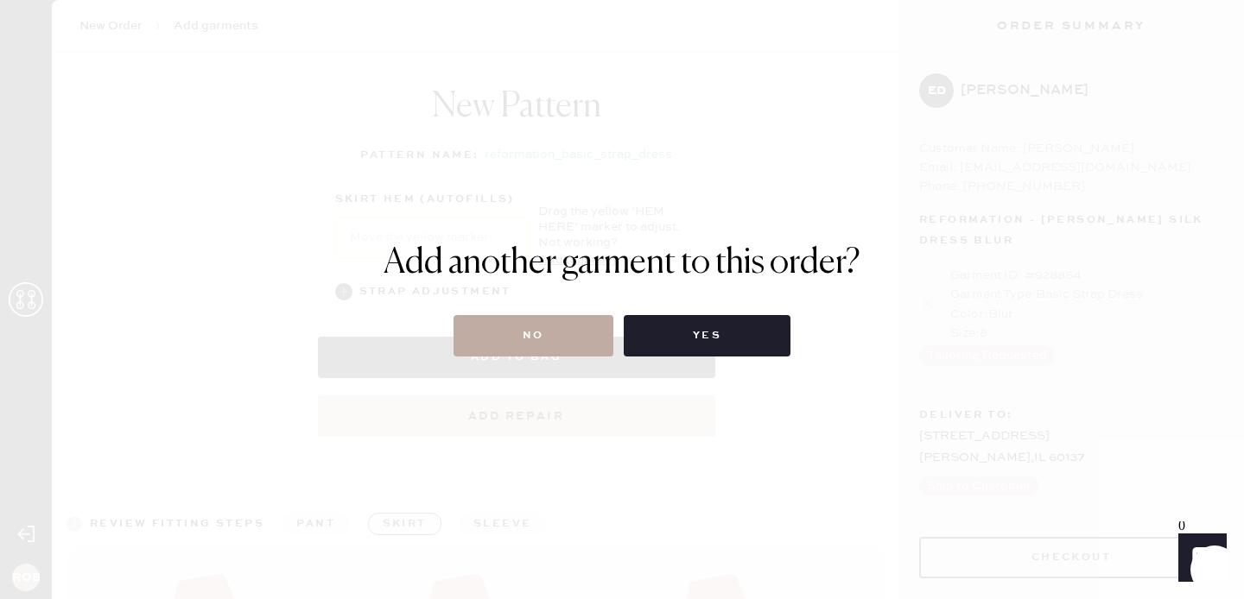
click at [587, 347] on button "No" at bounding box center [533, 335] width 160 height 41
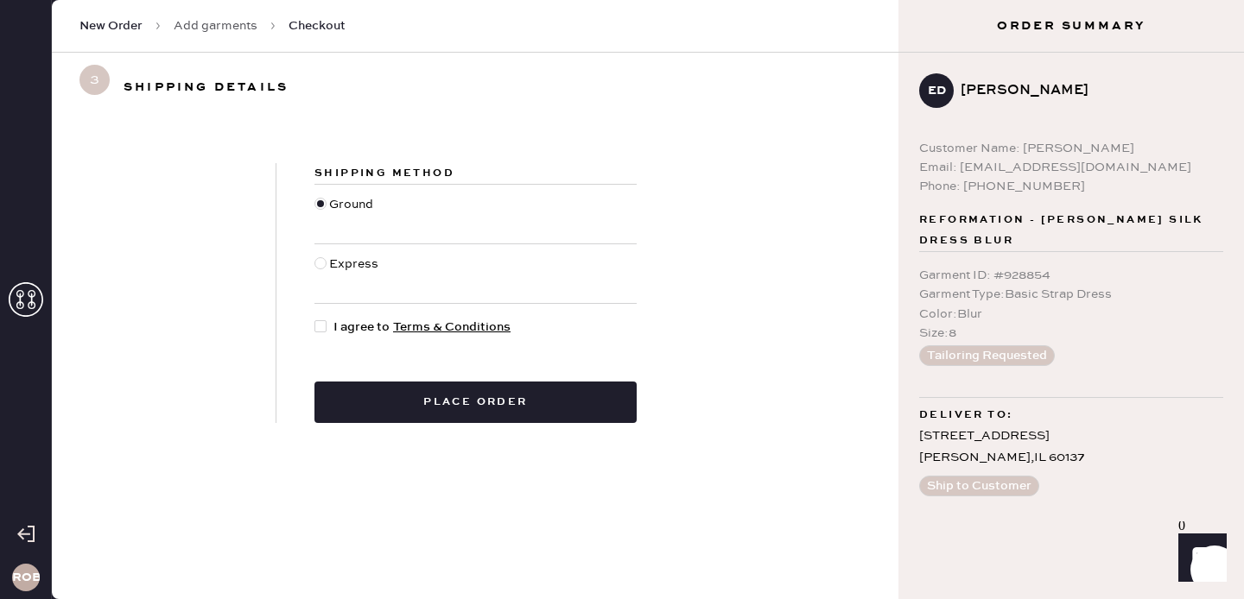
click at [333, 335] on div at bounding box center [323, 327] width 19 height 19
click at [315, 319] on input "I agree to Terms & Conditions" at bounding box center [314, 318] width 1 height 1
checkbox input "true"
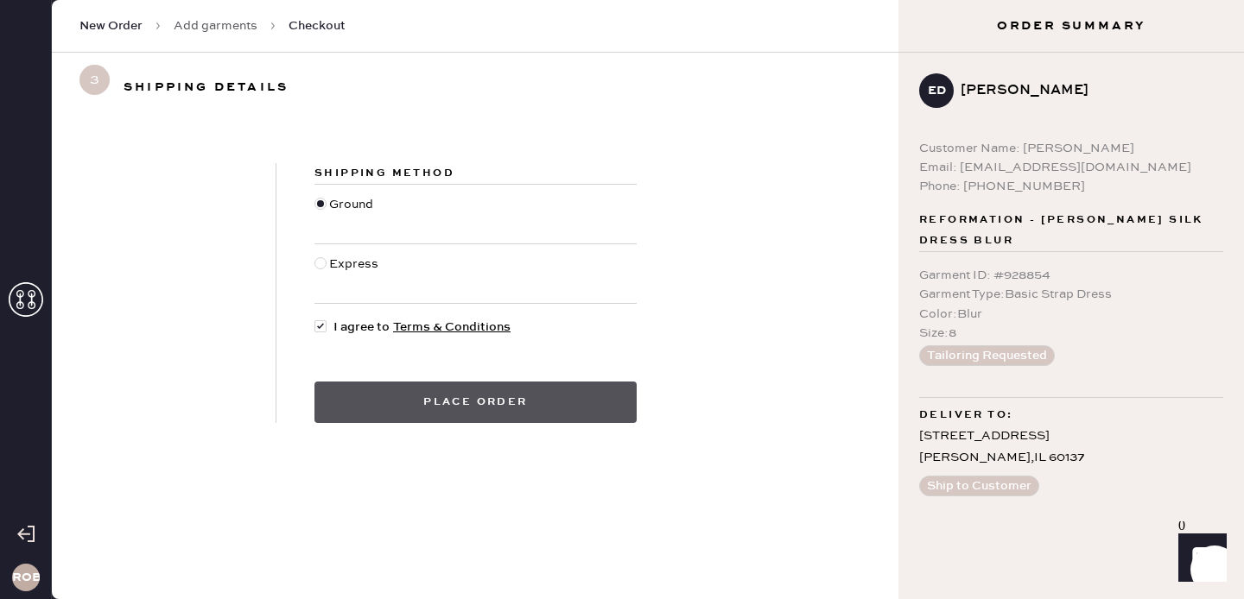
click at [392, 392] on button "Place order" at bounding box center [475, 402] width 322 height 41
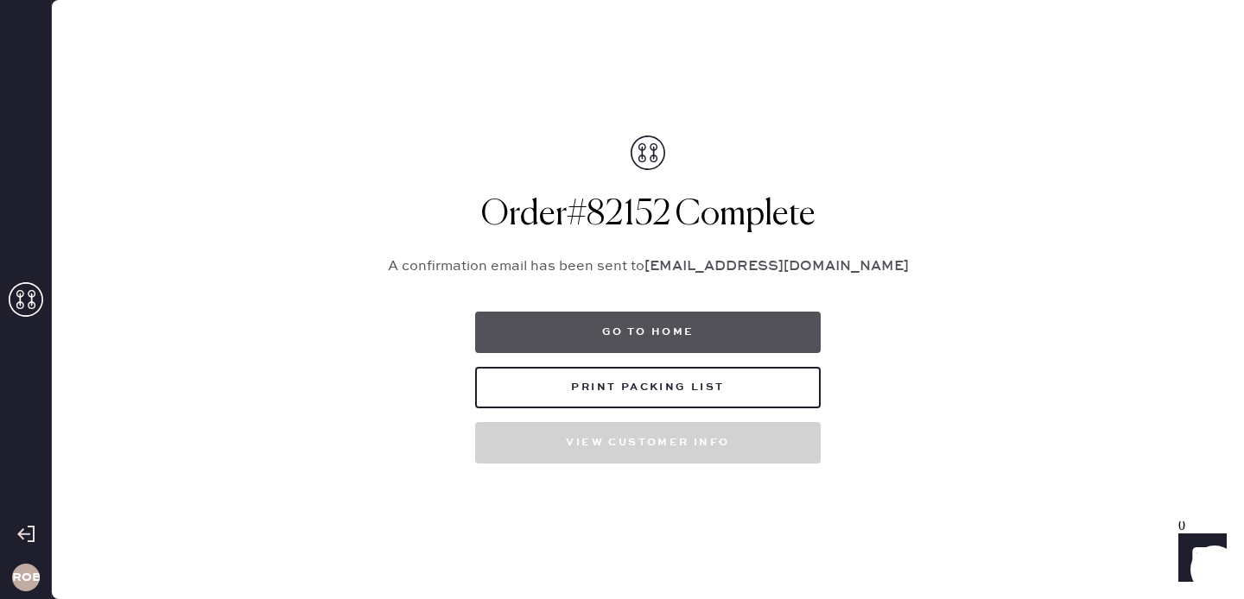
click at [640, 339] on button "Go to home" at bounding box center [648, 332] width 346 height 41
